Goal: Task Accomplishment & Management: Manage account settings

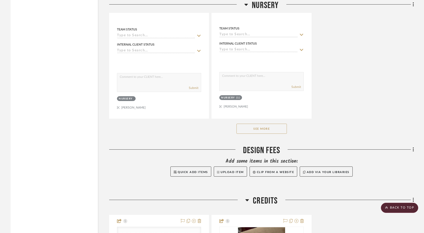
scroll to position [5490, 0]
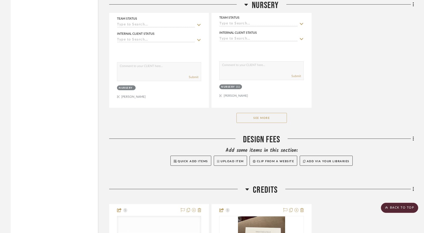
click at [270, 113] on button "See More" at bounding box center [261, 118] width 50 height 10
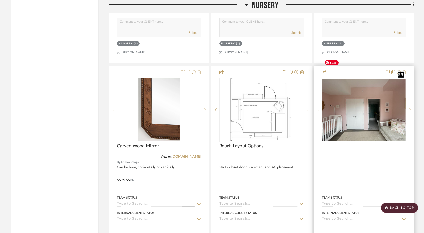
scroll to position [5983, 0]
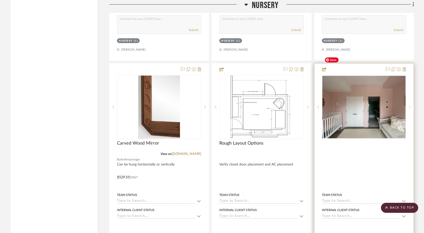
click at [410, 105] on icon at bounding box center [410, 107] width 2 height 4
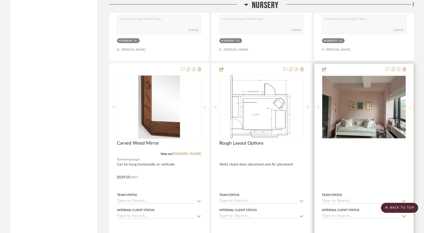
click at [410, 105] on icon at bounding box center [410, 107] width 2 height 4
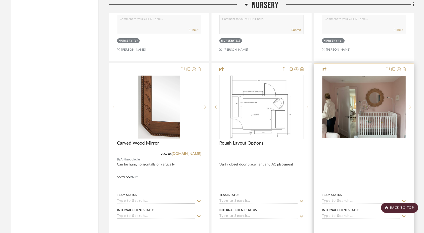
click at [410, 105] on icon at bounding box center [410, 107] width 2 height 4
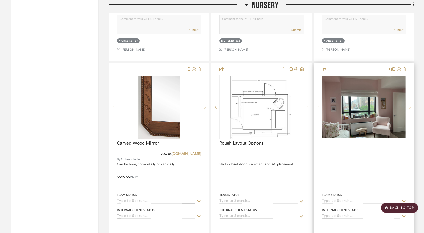
click at [410, 105] on icon at bounding box center [410, 107] width 2 height 4
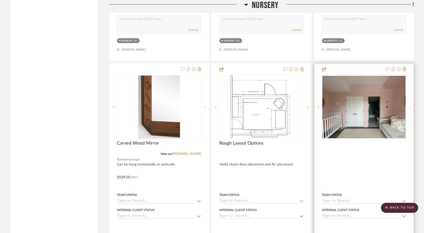
click at [410, 105] on icon at bounding box center [410, 107] width 2 height 4
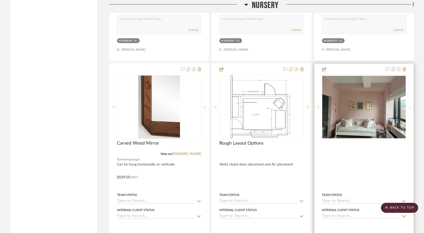
click at [410, 105] on icon at bounding box center [410, 107] width 2 height 4
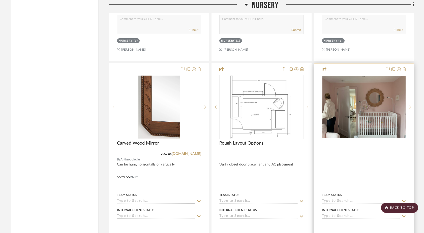
click at [410, 105] on icon at bounding box center [410, 107] width 2 height 4
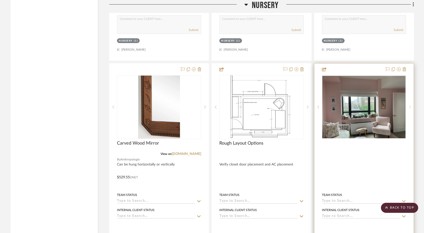
click at [410, 105] on icon at bounding box center [410, 107] width 2 height 4
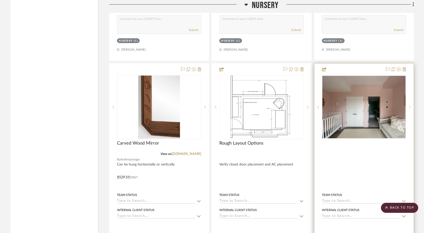
click at [410, 105] on icon at bounding box center [410, 107] width 2 height 4
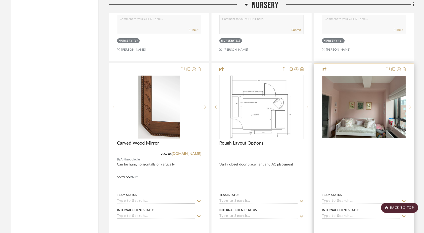
click at [410, 105] on icon at bounding box center [410, 107] width 2 height 4
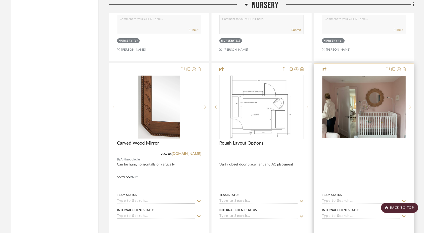
click at [410, 105] on icon at bounding box center [410, 107] width 2 height 4
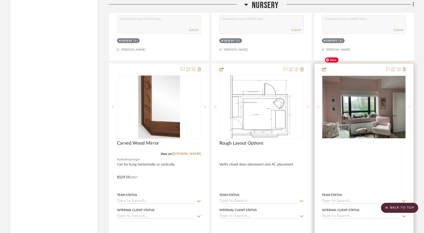
click at [409, 105] on icon at bounding box center [410, 107] width 2 height 4
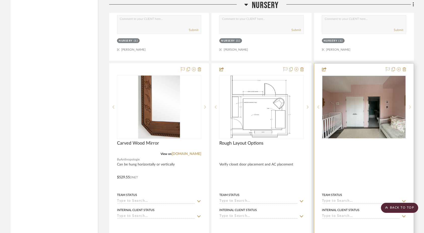
click at [409, 105] on icon at bounding box center [410, 107] width 2 height 4
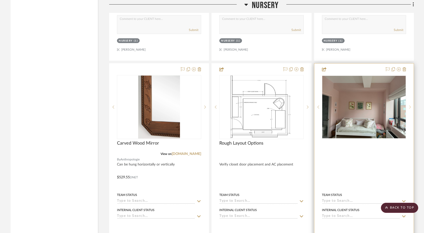
click at [409, 105] on icon at bounding box center [410, 107] width 2 height 4
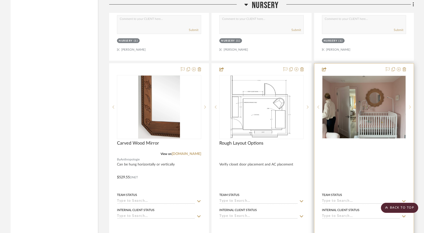
click at [409, 105] on icon at bounding box center [410, 107] width 2 height 4
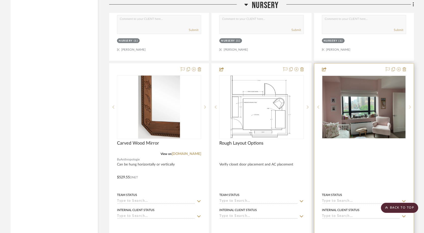
click at [409, 105] on icon at bounding box center [410, 107] width 2 height 4
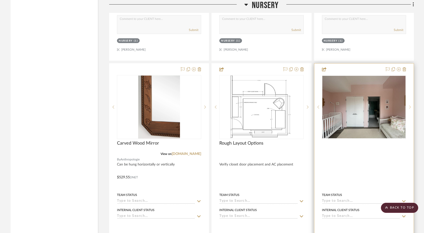
click at [409, 105] on icon at bounding box center [410, 107] width 2 height 4
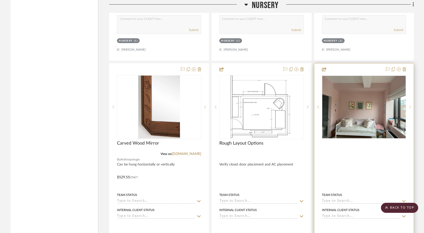
click at [409, 105] on icon at bounding box center [410, 107] width 2 height 4
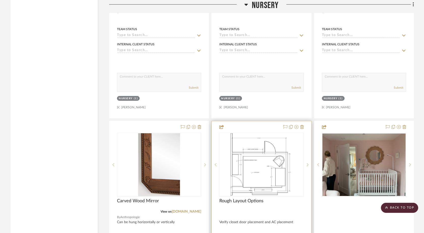
scroll to position [5918, 0]
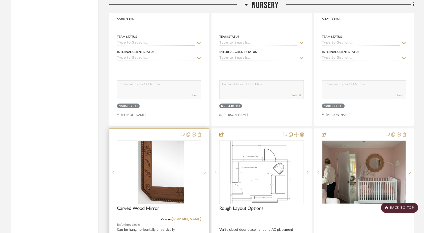
click at [205, 171] on icon at bounding box center [205, 173] width 2 height 4
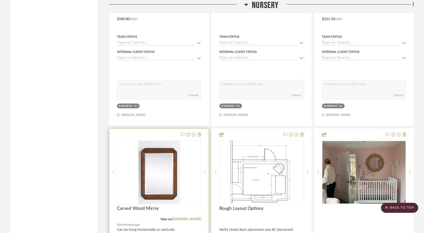
click at [205, 171] on icon at bounding box center [205, 173] width 2 height 4
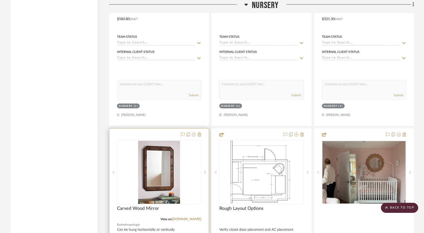
click at [183, 178] on div "2" at bounding box center [159, 172] width 84 height 63
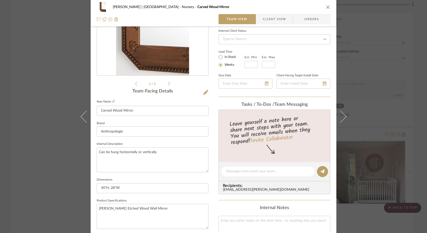
scroll to position [86, 0]
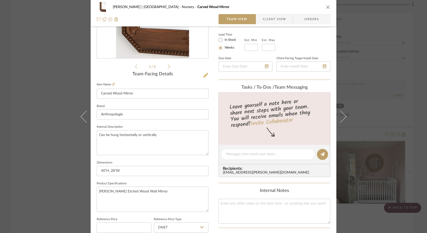
click at [204, 76] on icon at bounding box center [205, 75] width 5 height 5
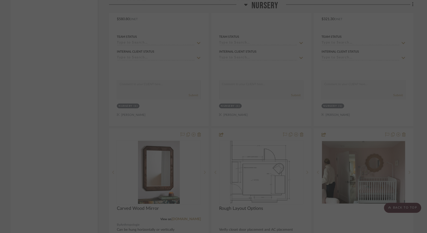
scroll to position [0, 0]
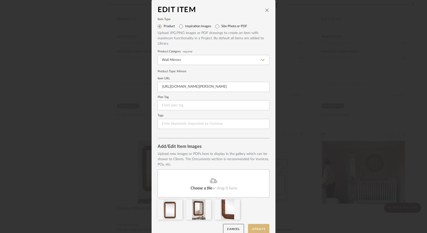
click at [257, 229] on button "Update" at bounding box center [258, 229] width 21 height 10
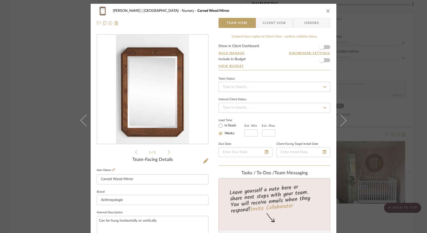
click at [57, 105] on div "[PERSON_NAME] | [GEOGRAPHIC_DATA] Nursery Carved Wood Mirror Team View Client V…" at bounding box center [213, 116] width 427 height 233
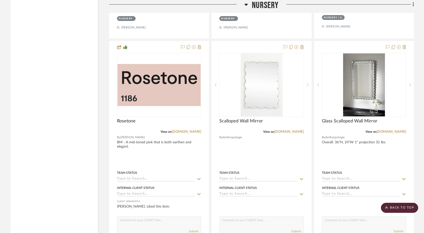
scroll to position [6929, 0]
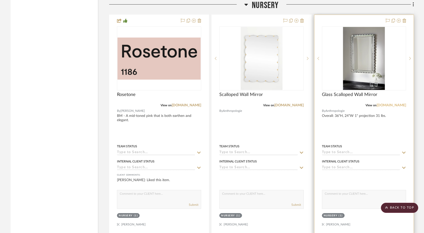
click at [383, 104] on link "[DOMAIN_NAME]" at bounding box center [390, 106] width 29 height 4
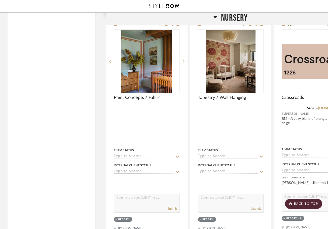
scroll to position [6610, 0]
